Goal: Information Seeking & Learning: Learn about a topic

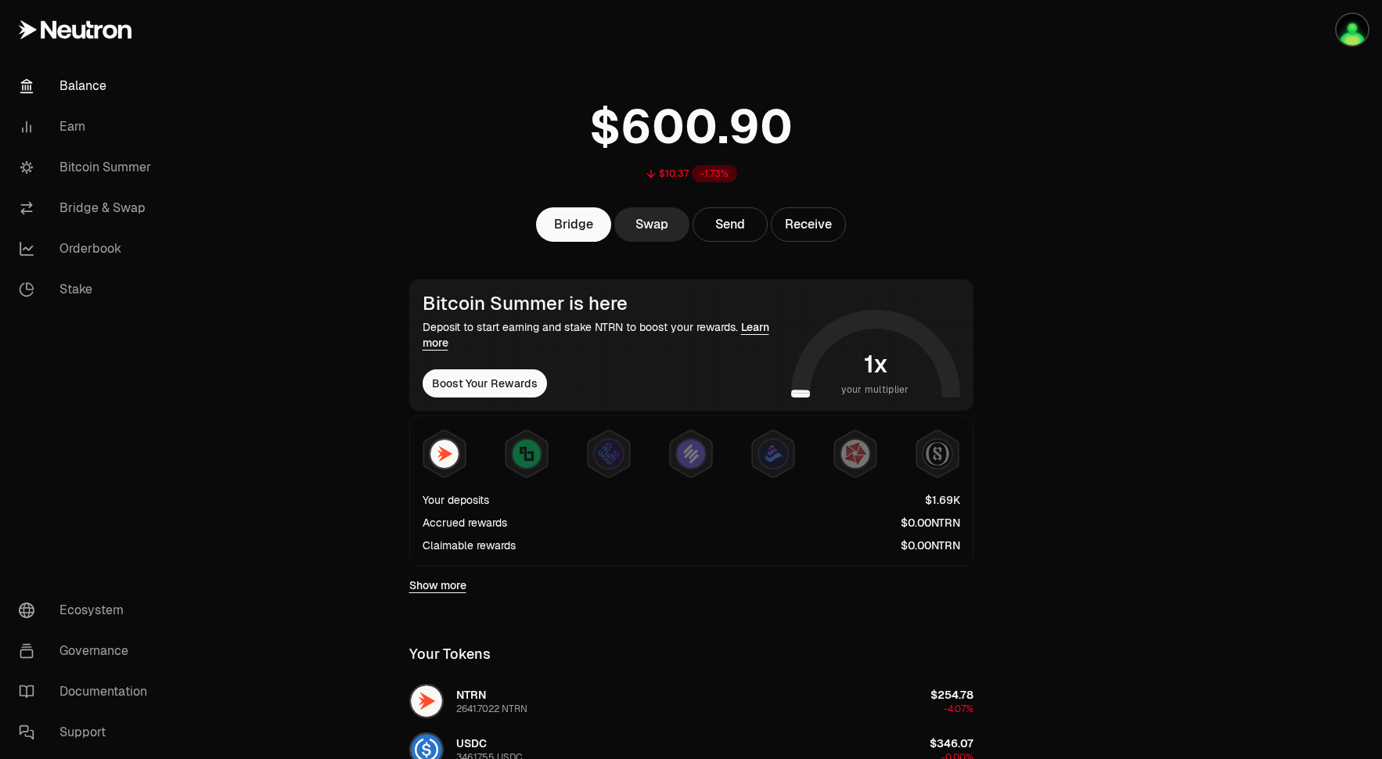
scroll to position [25, 0]
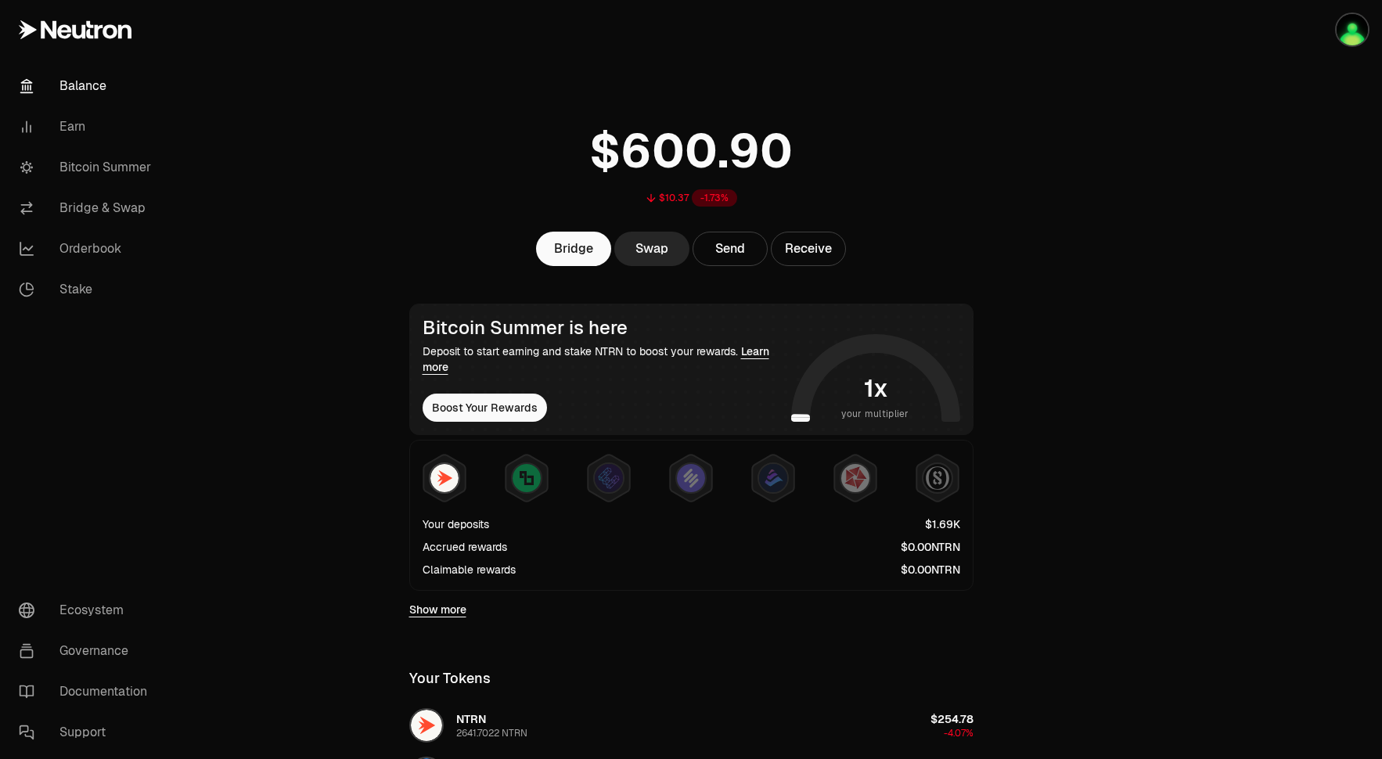
scroll to position [25, 0]
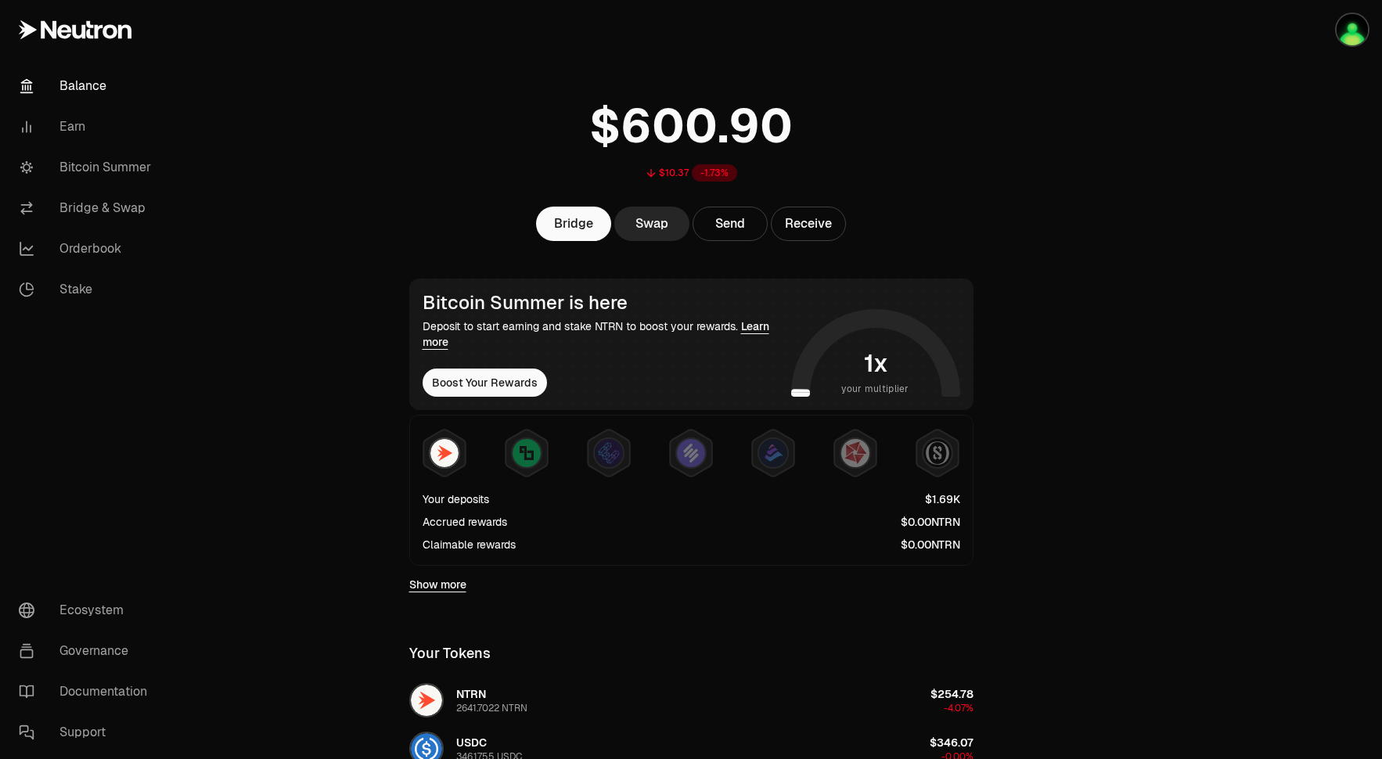
click at [87, 92] on link "Balance" at bounding box center [87, 86] width 163 height 41
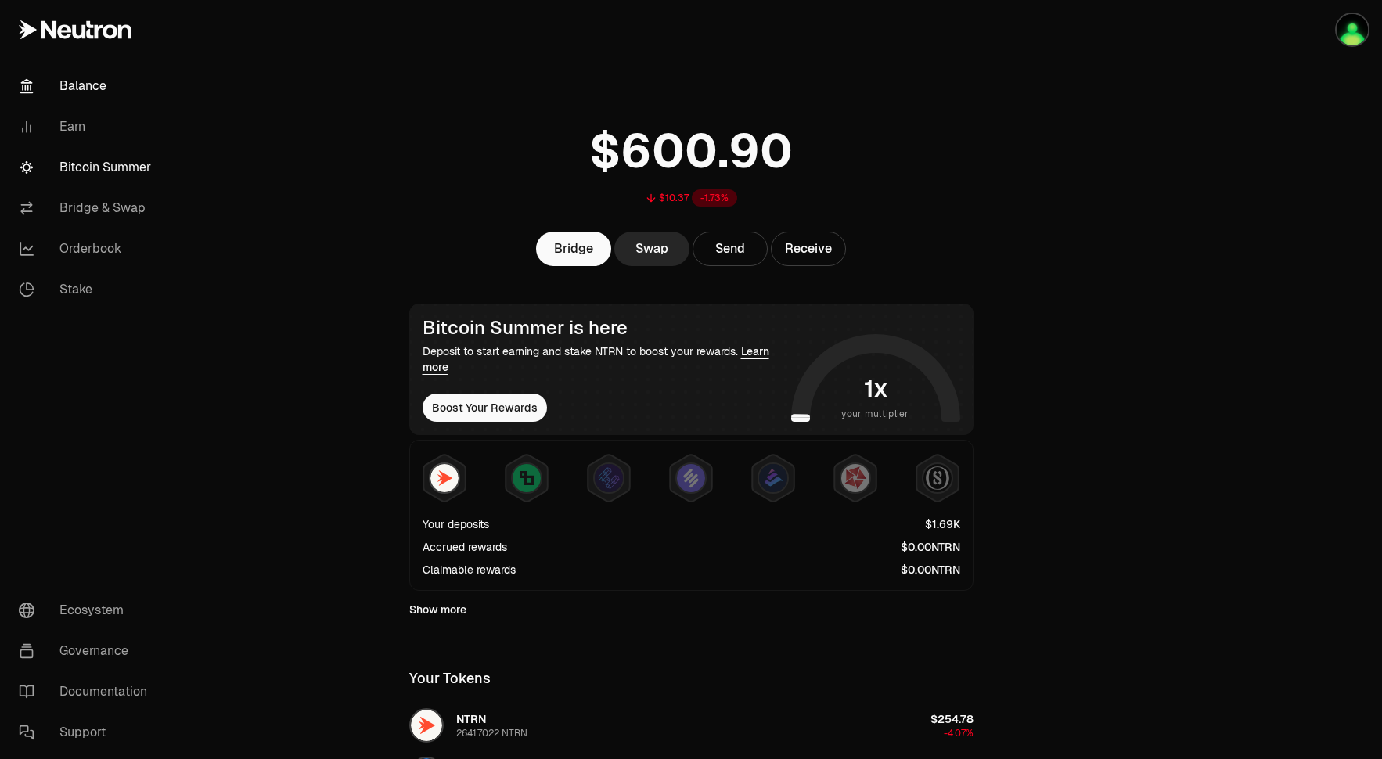
click at [124, 167] on link "Bitcoin Summer" at bounding box center [87, 167] width 163 height 41
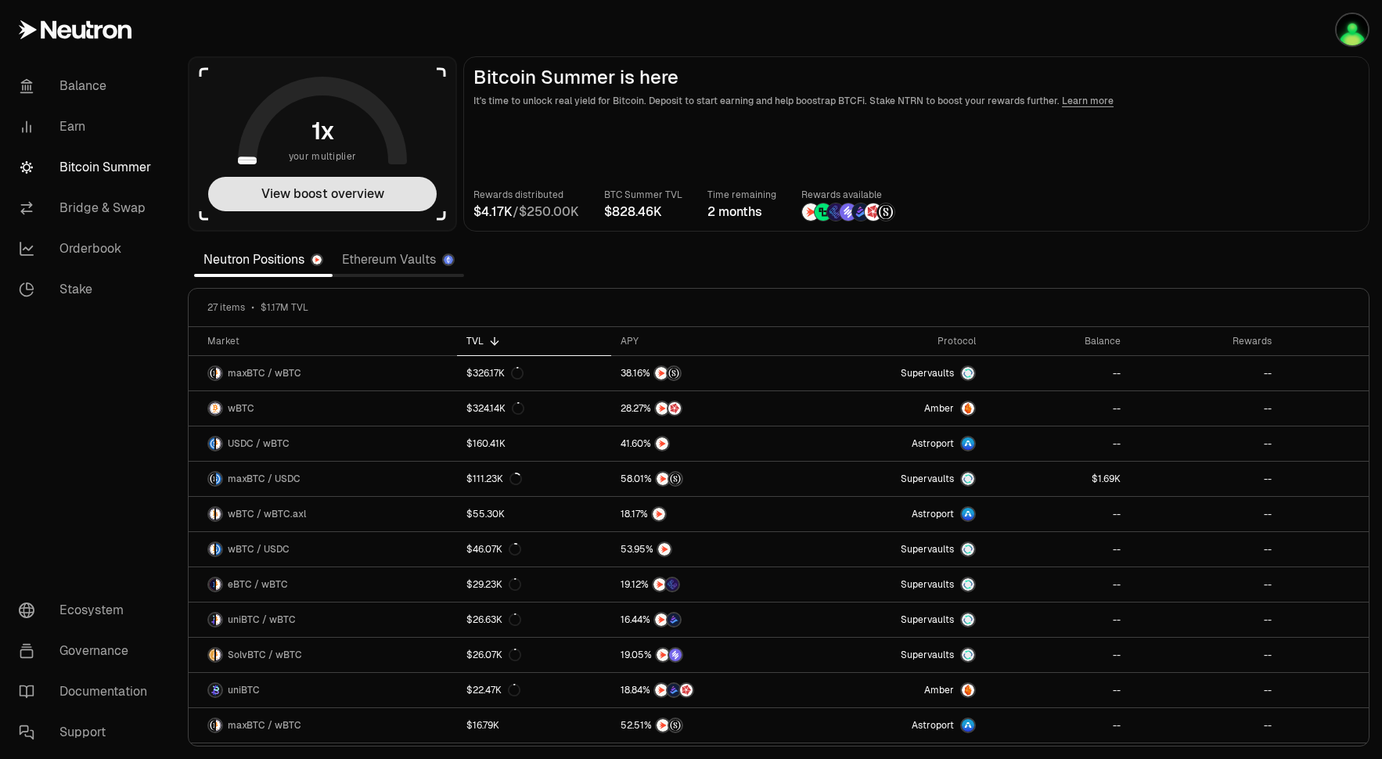
click at [339, 193] on button "View boost overview" at bounding box center [322, 194] width 228 height 34
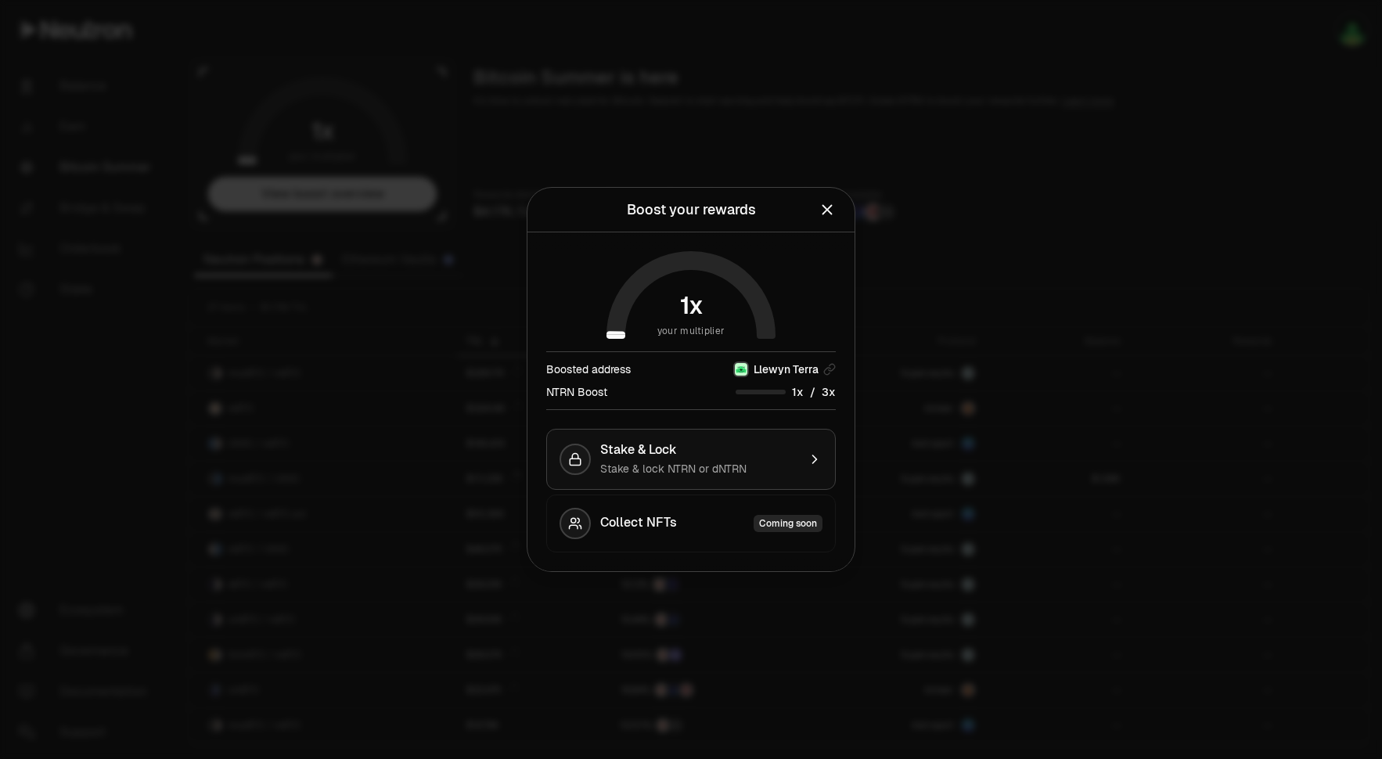
click at [819, 459] on icon "button" at bounding box center [815, 459] width 16 height 16
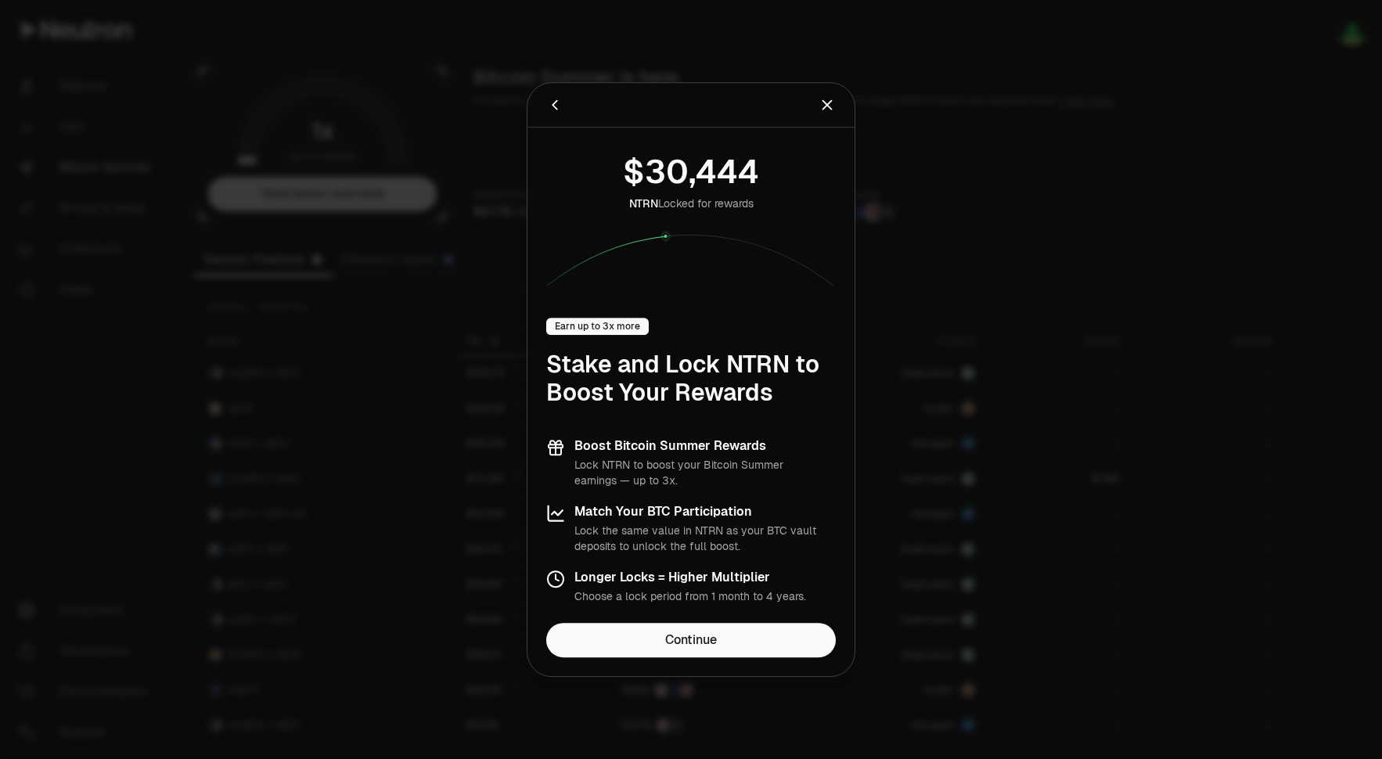
click at [829, 104] on icon "Close" at bounding box center [826, 104] width 17 height 17
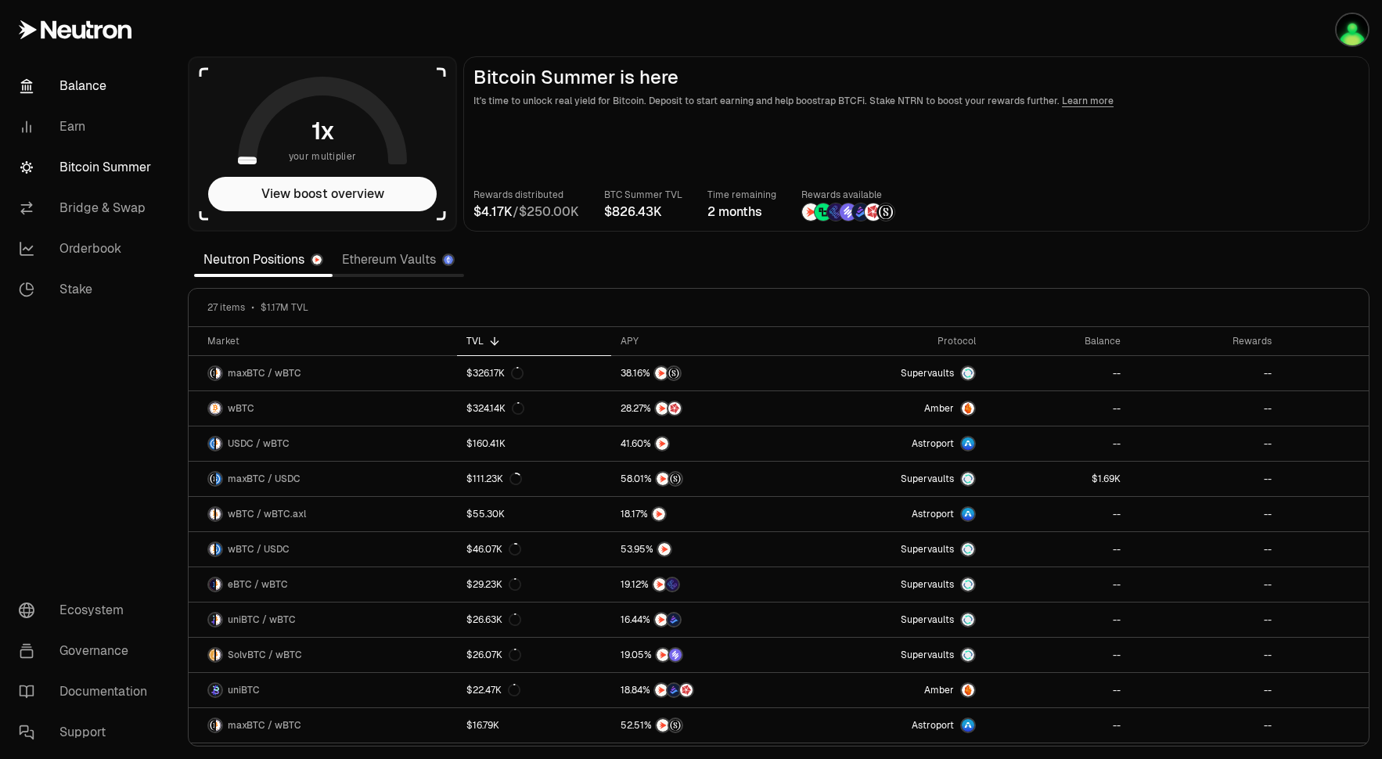
click at [69, 82] on link "Balance" at bounding box center [87, 86] width 163 height 41
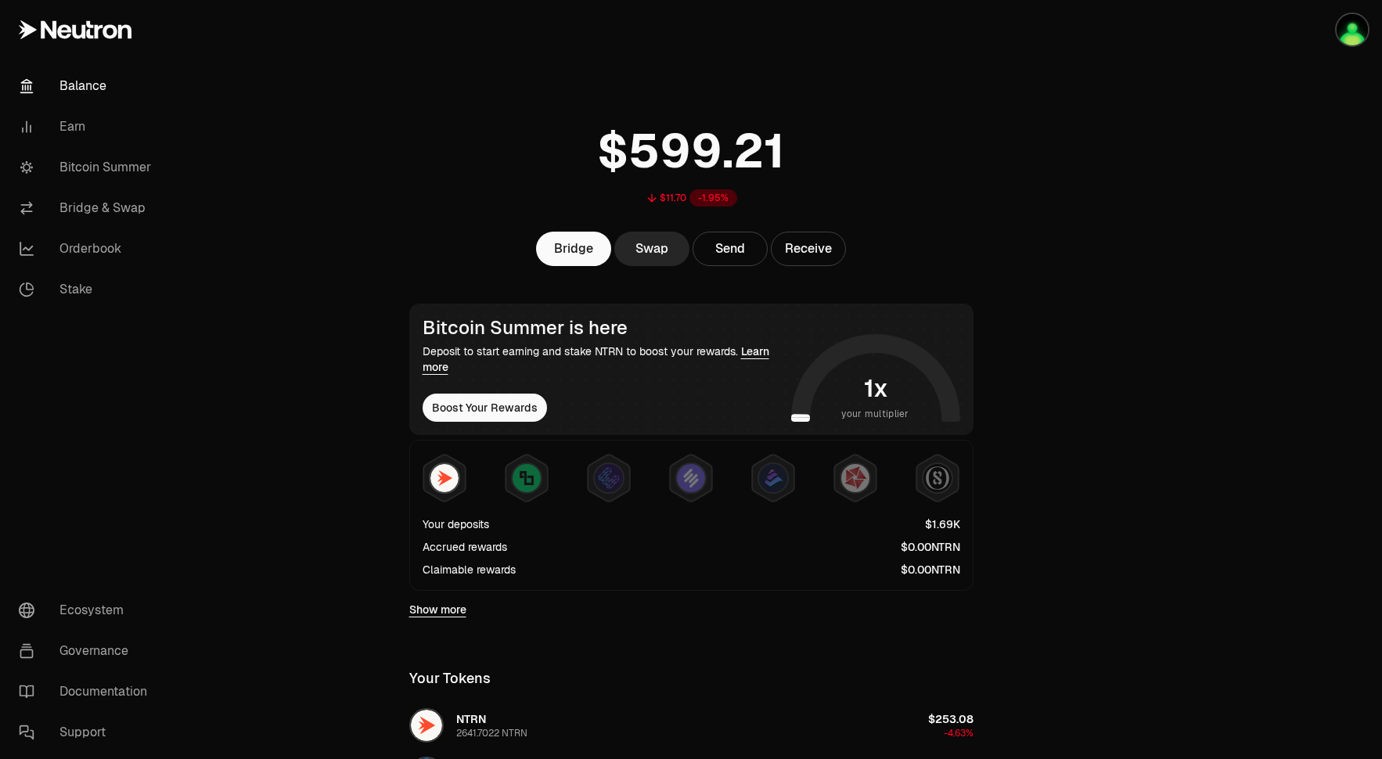
click at [714, 153] on span "9" at bounding box center [706, 151] width 31 height 59
click at [84, 83] on link "Balance" at bounding box center [87, 86] width 163 height 41
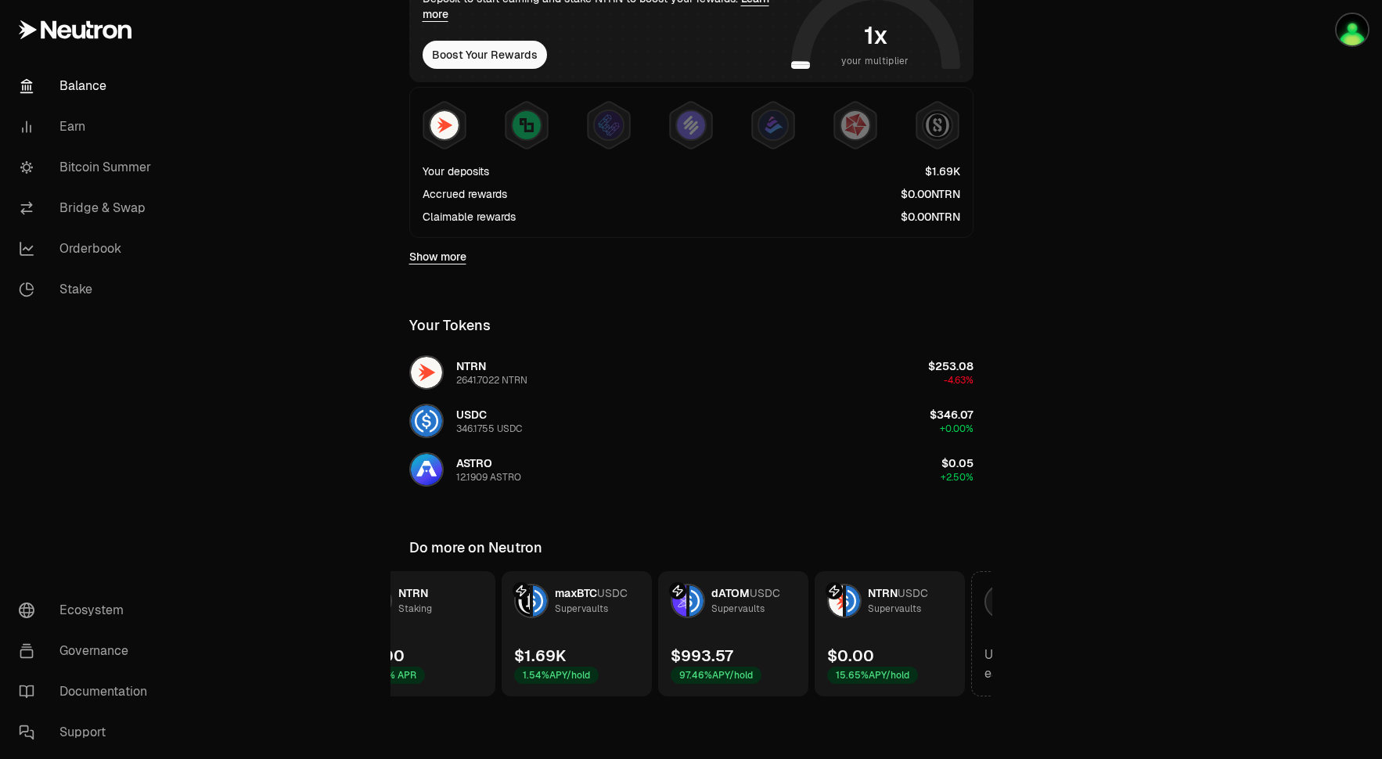
scroll to position [0, 214]
click at [82, 126] on link "Earn" at bounding box center [87, 126] width 163 height 41
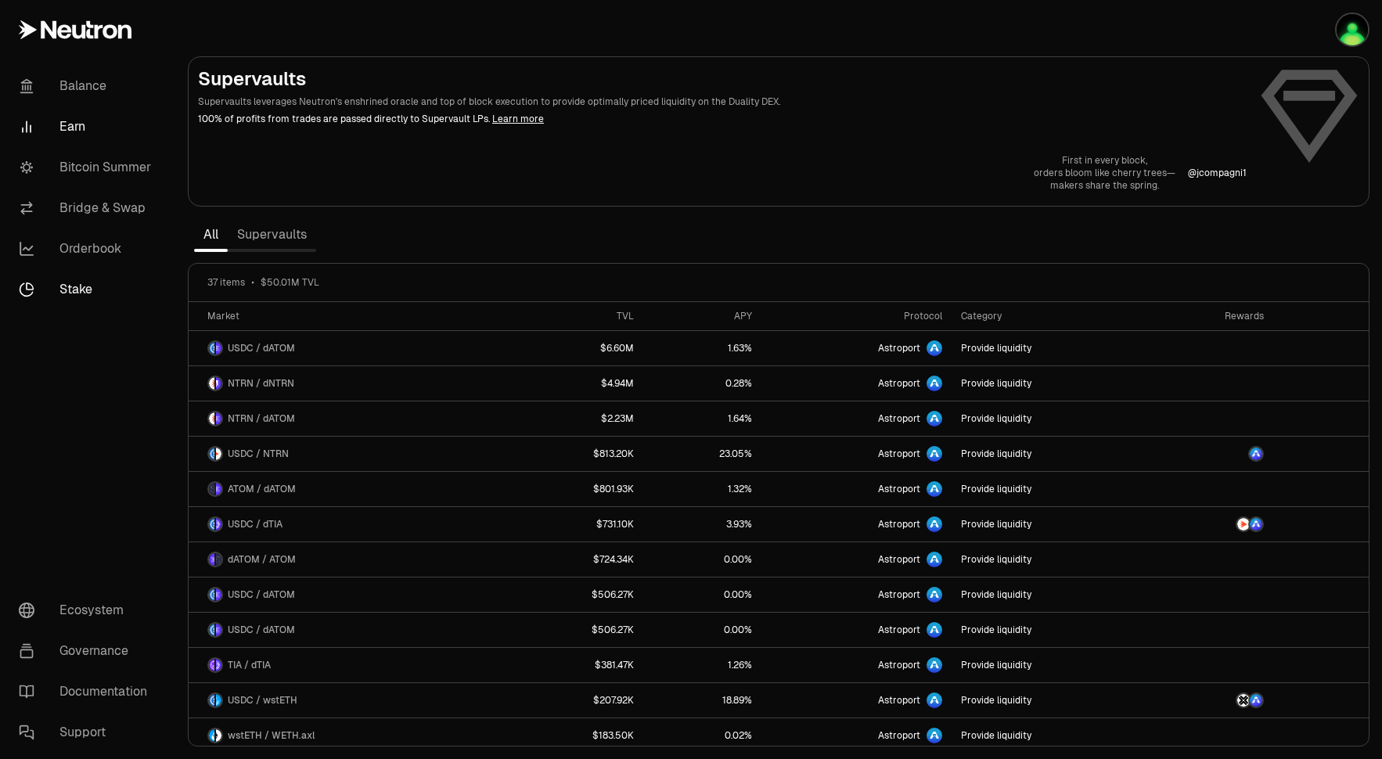
click at [73, 291] on link "Stake" at bounding box center [87, 289] width 163 height 41
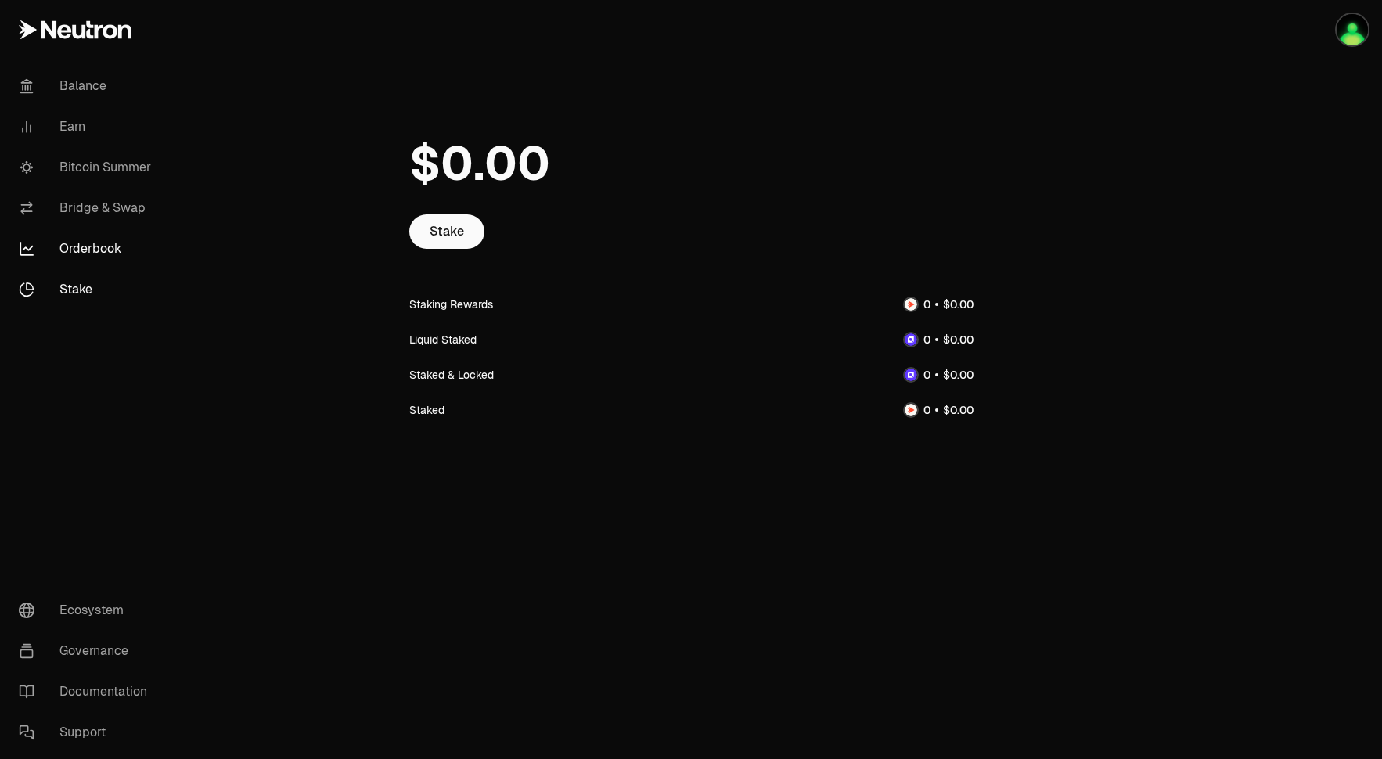
click at [95, 253] on link "Orderbook" at bounding box center [87, 248] width 163 height 41
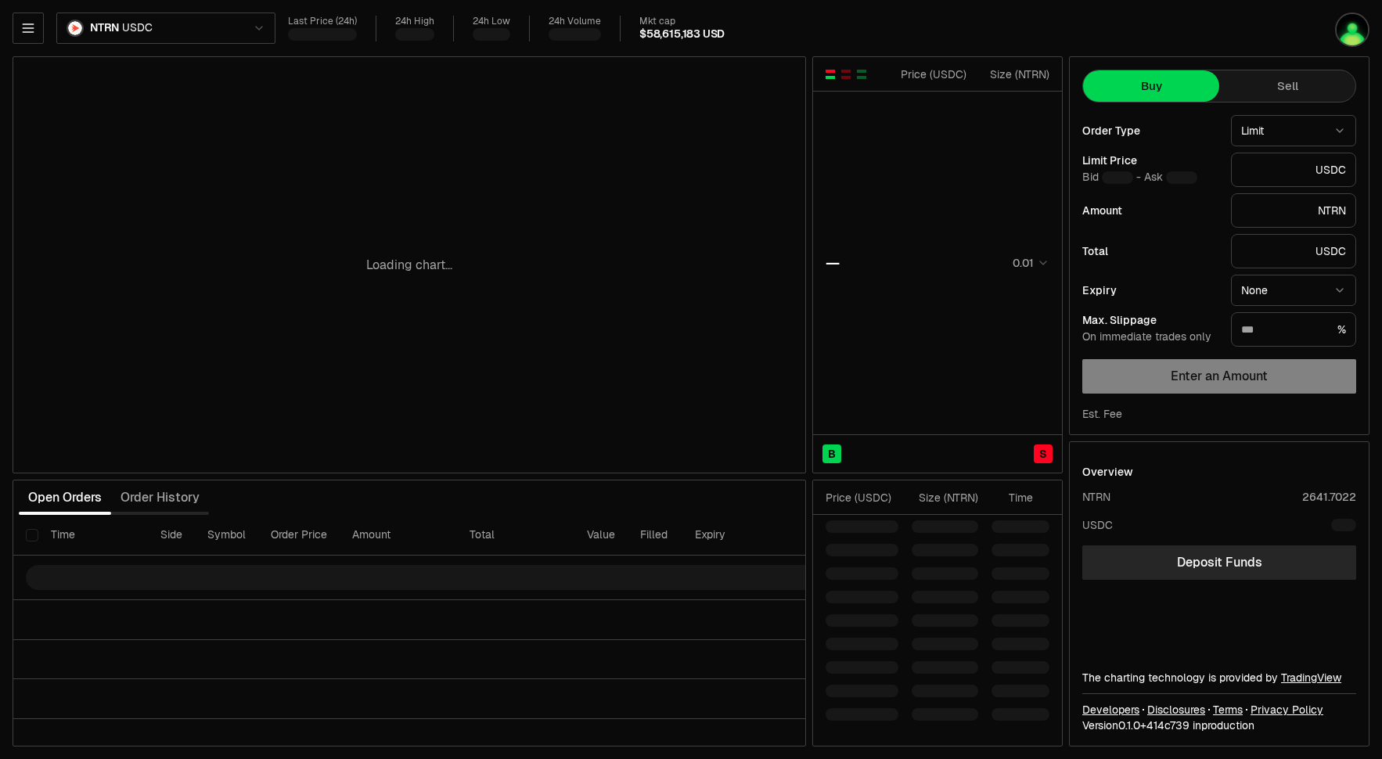
type input "********"
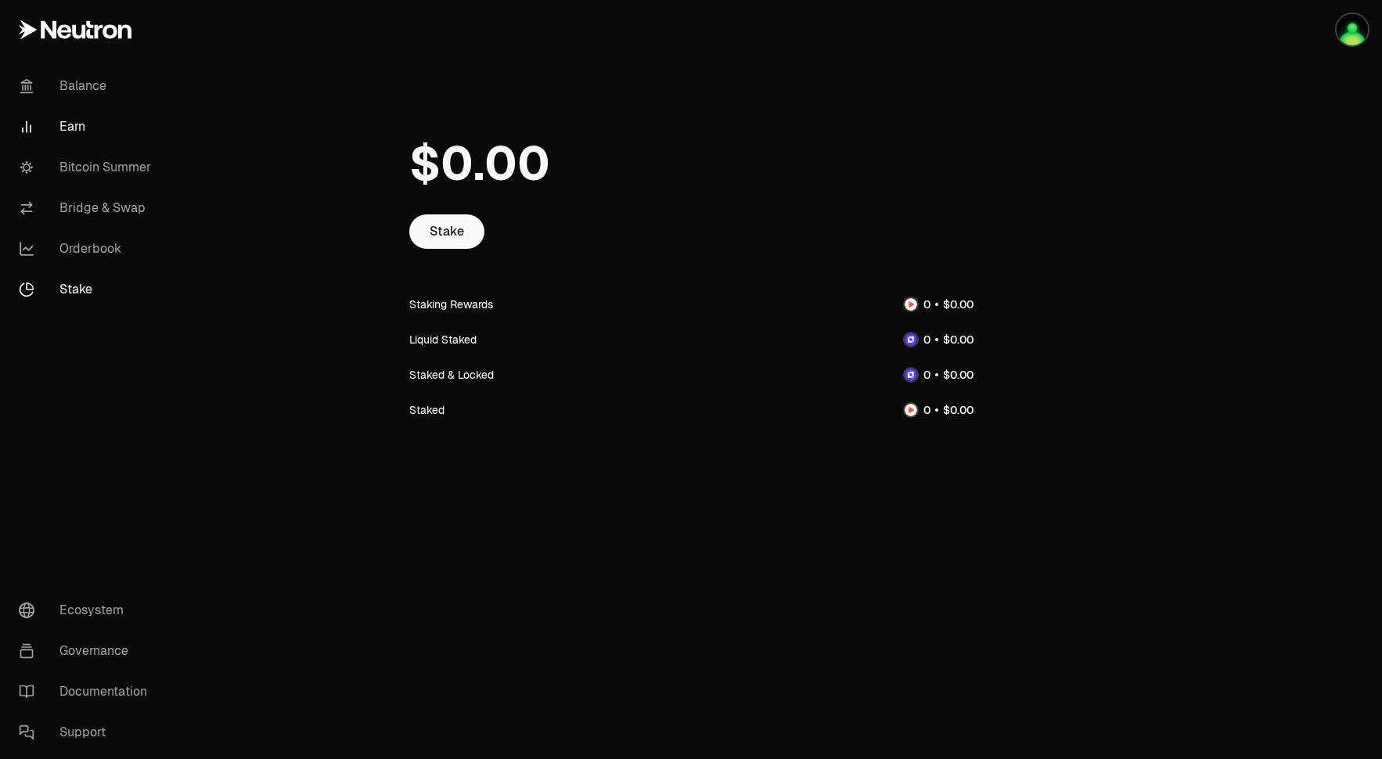
click at [59, 131] on link "Earn" at bounding box center [87, 126] width 163 height 41
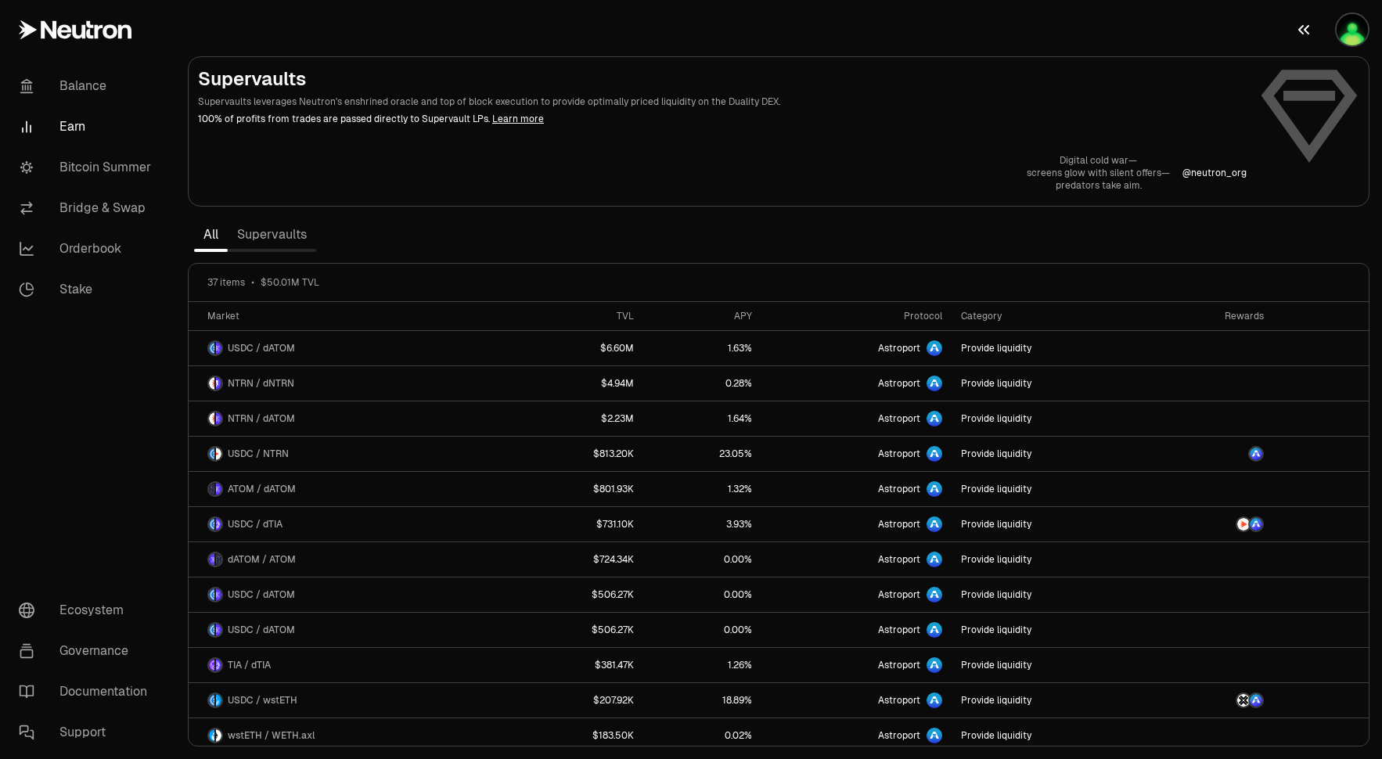
click at [1354, 46] on button "button" at bounding box center [1332, 29] width 100 height 59
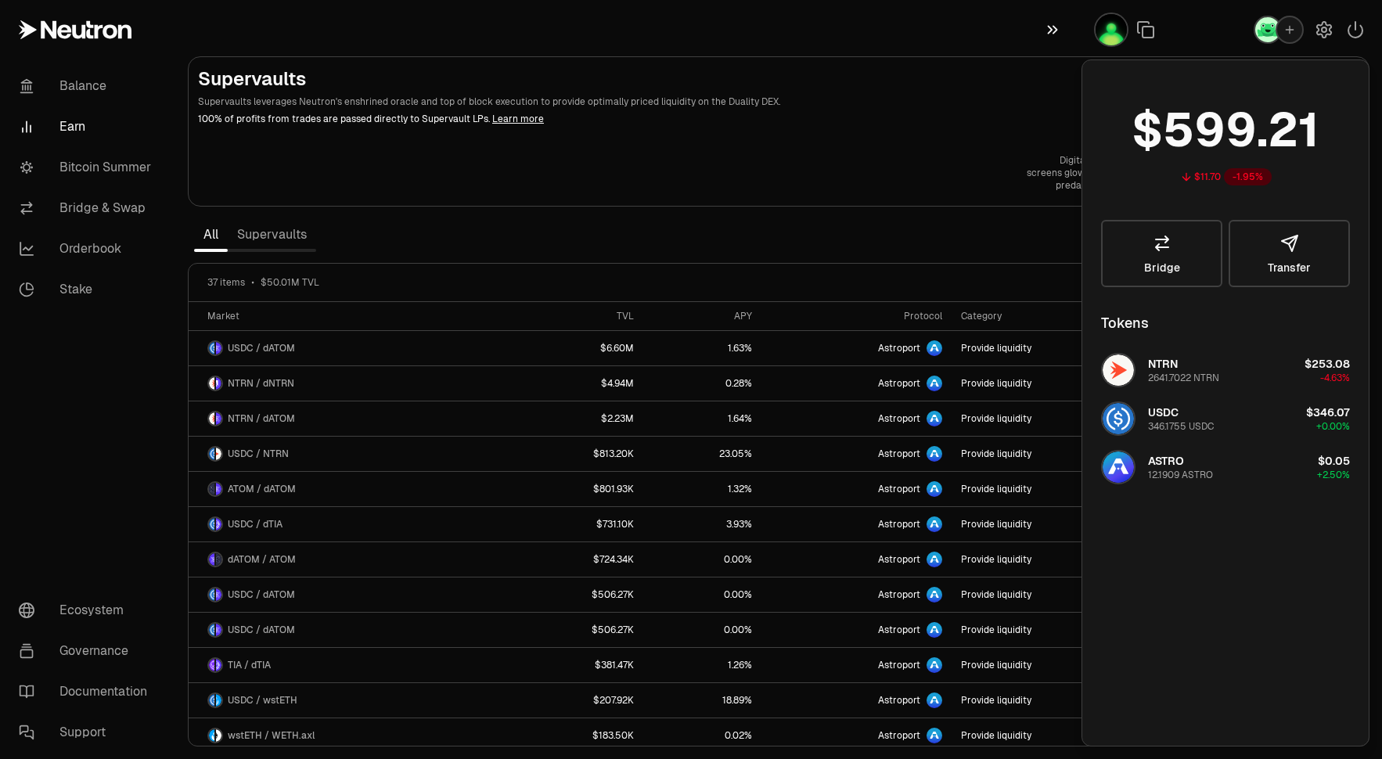
click at [1067, 54] on button "button" at bounding box center [1056, 29] width 50 height 59
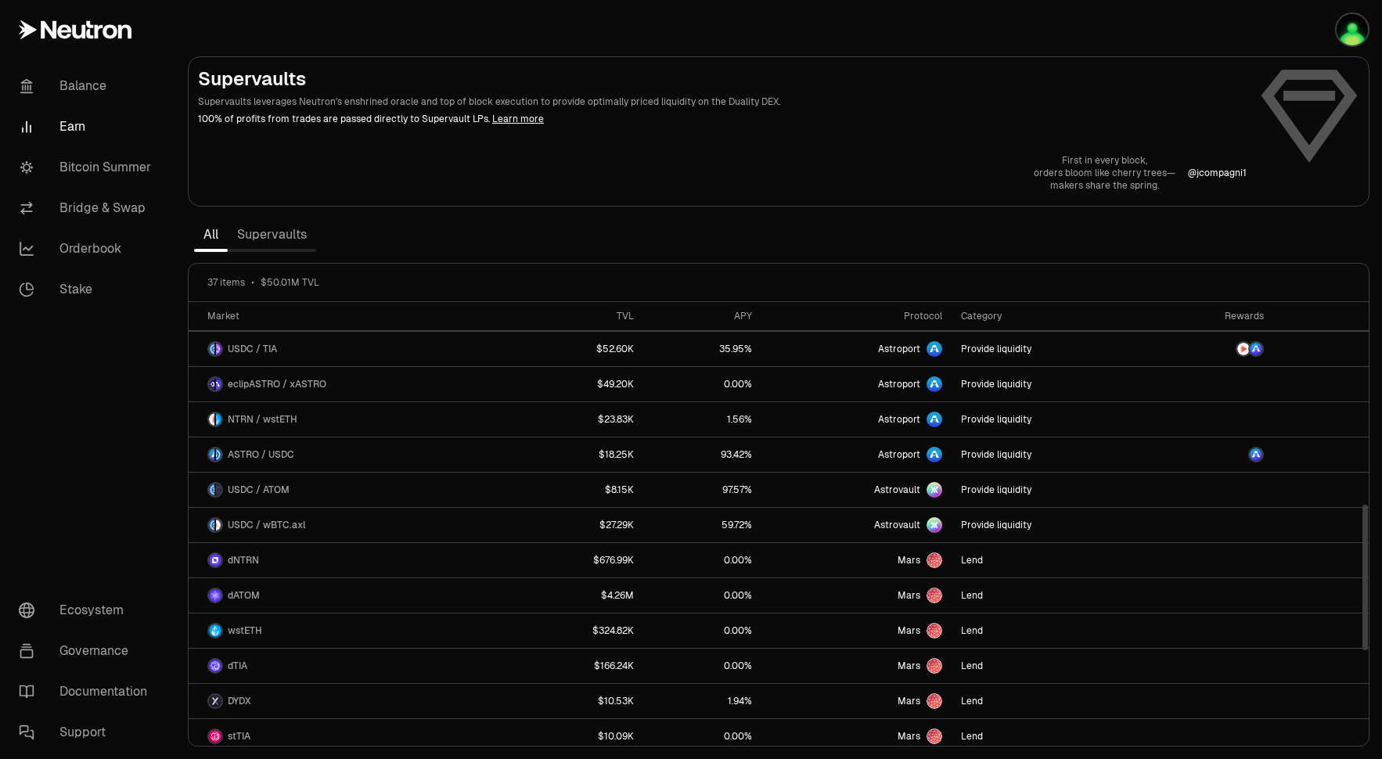
scroll to position [617, 0]
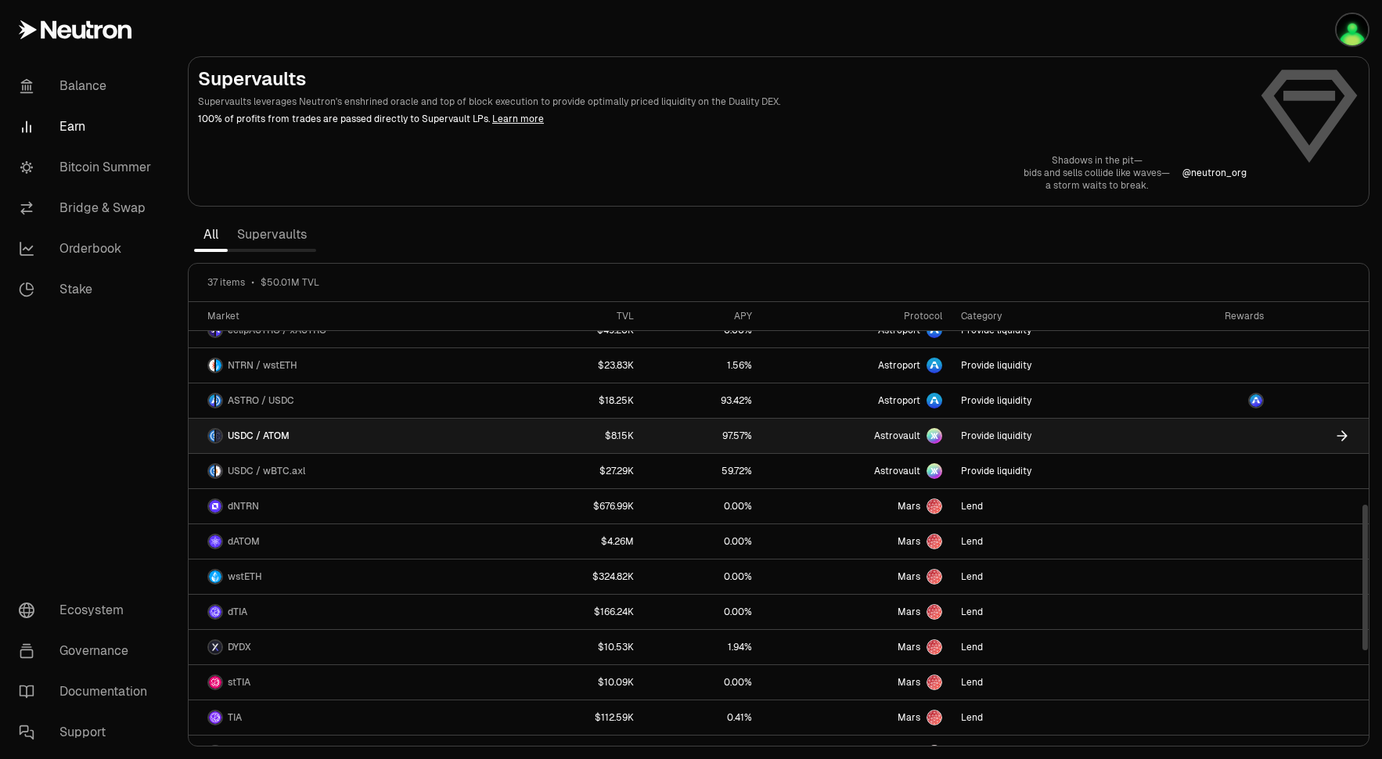
click at [916, 436] on span "Astrovault" at bounding box center [897, 436] width 46 height 13
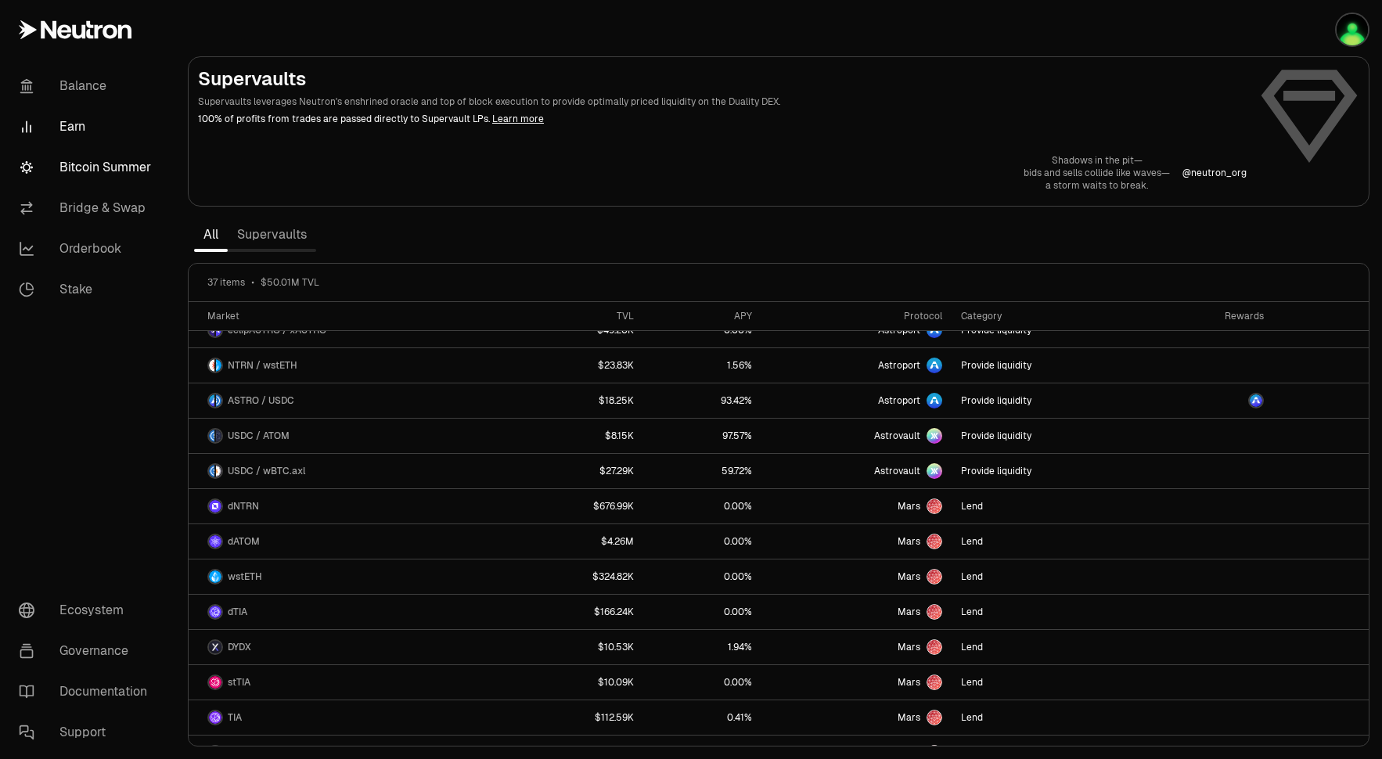
click at [142, 182] on link "Bitcoin Summer" at bounding box center [87, 167] width 163 height 41
